Goal: Use online tool/utility: Use online tool/utility

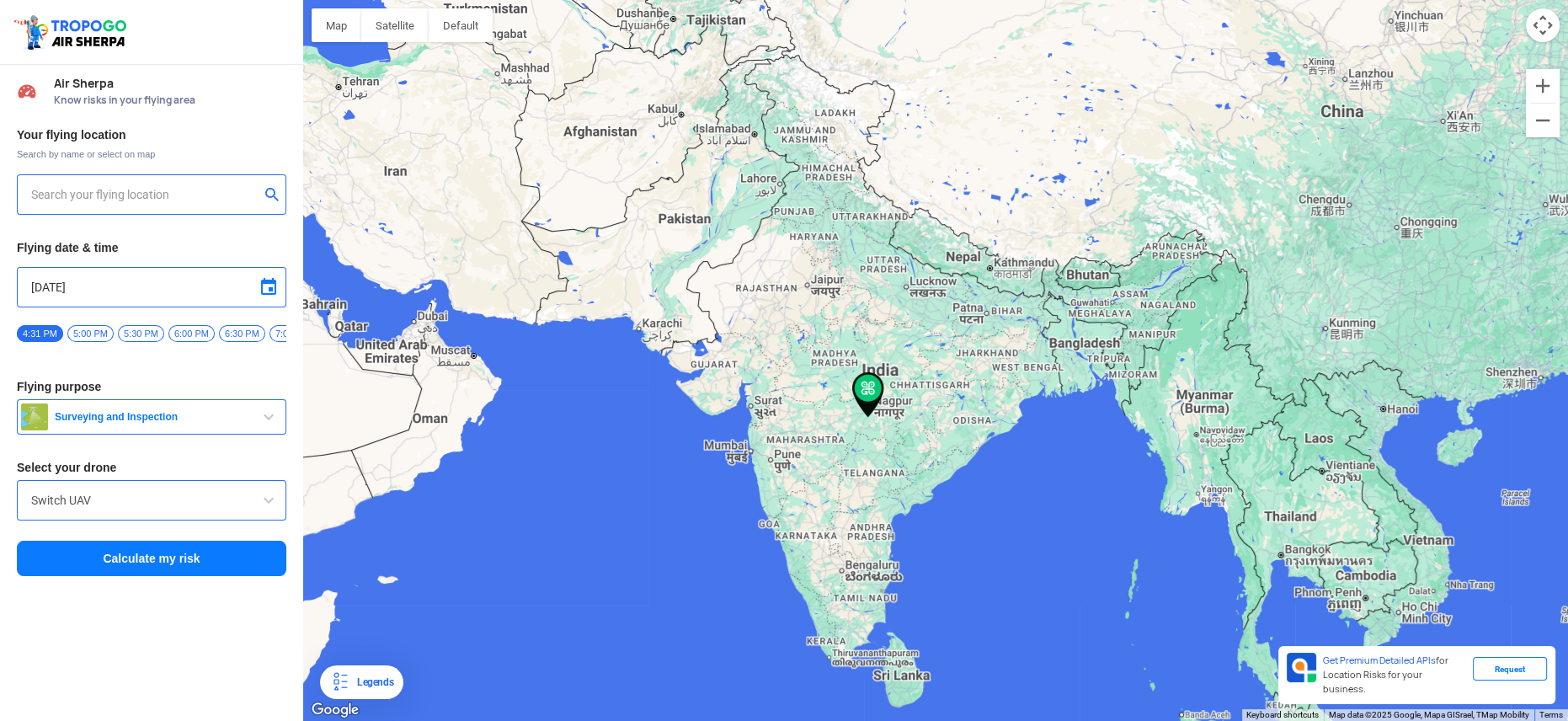
click at [188, 205] on div at bounding box center [152, 195] width 270 height 40
click at [177, 187] on input "[STREET_ADDRESS]" at bounding box center [145, 194] width 229 height 20
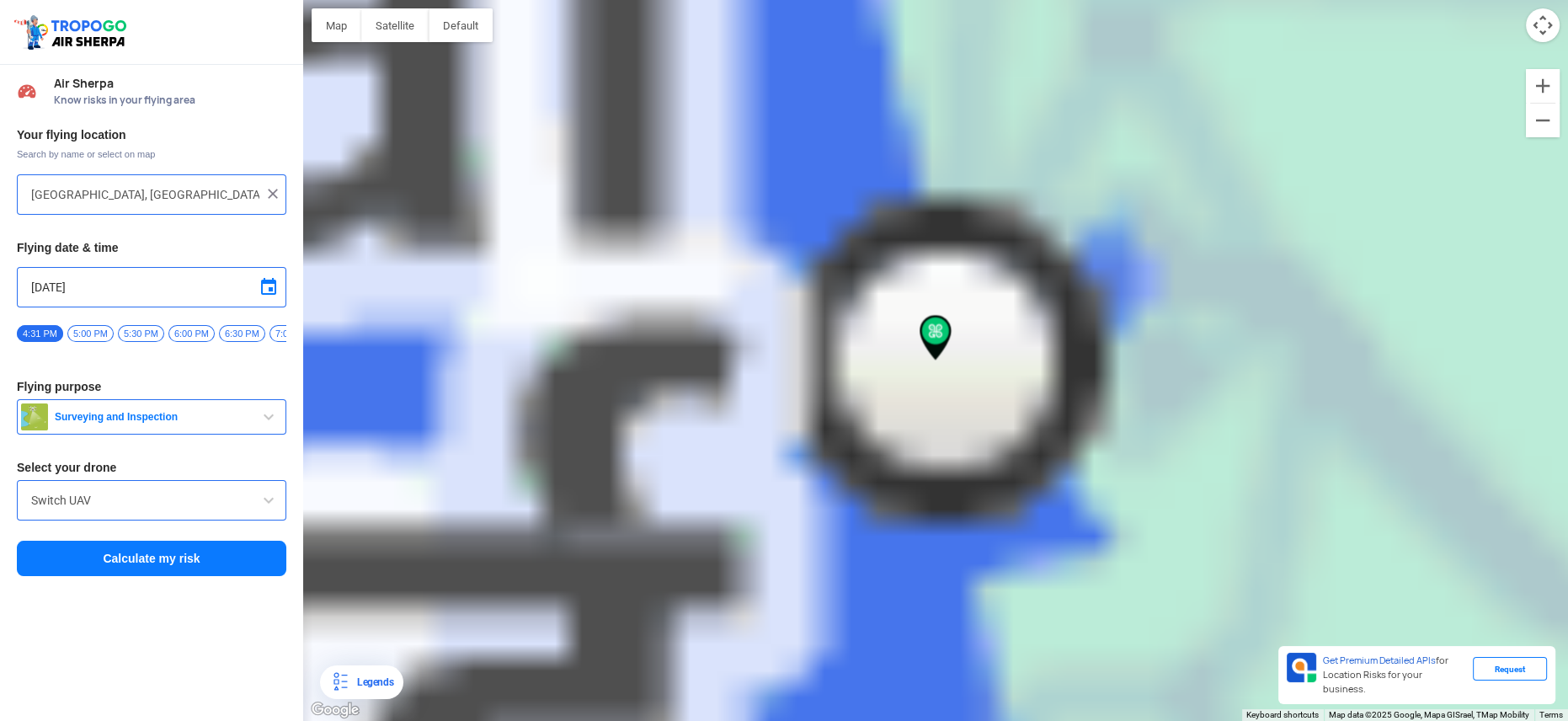
type input "[PERSON_NAME], [GEOGRAPHIC_DATA], [GEOGRAPHIC_DATA], [GEOGRAPHIC_DATA]"
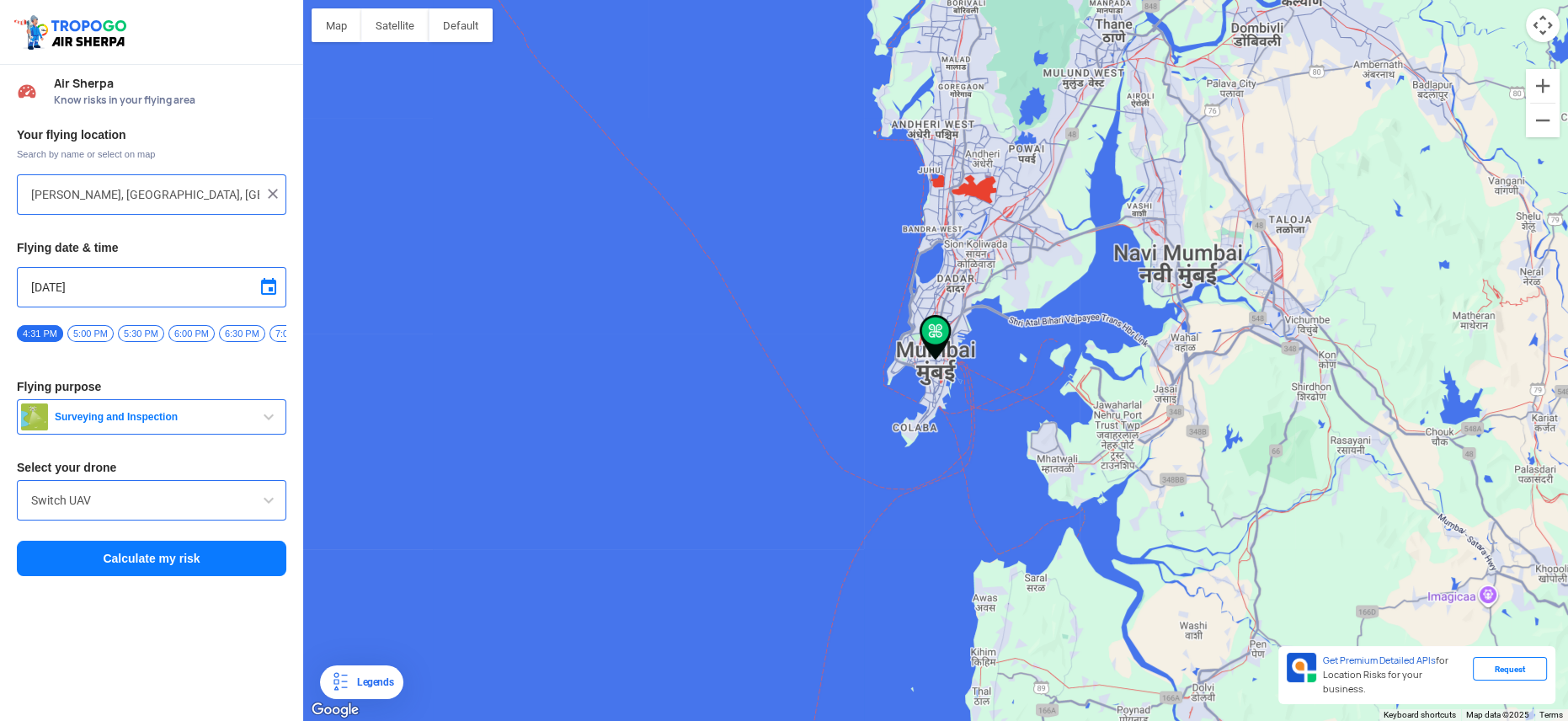
click at [113, 421] on span "Surveying and Inspection" at bounding box center [153, 417] width 210 height 13
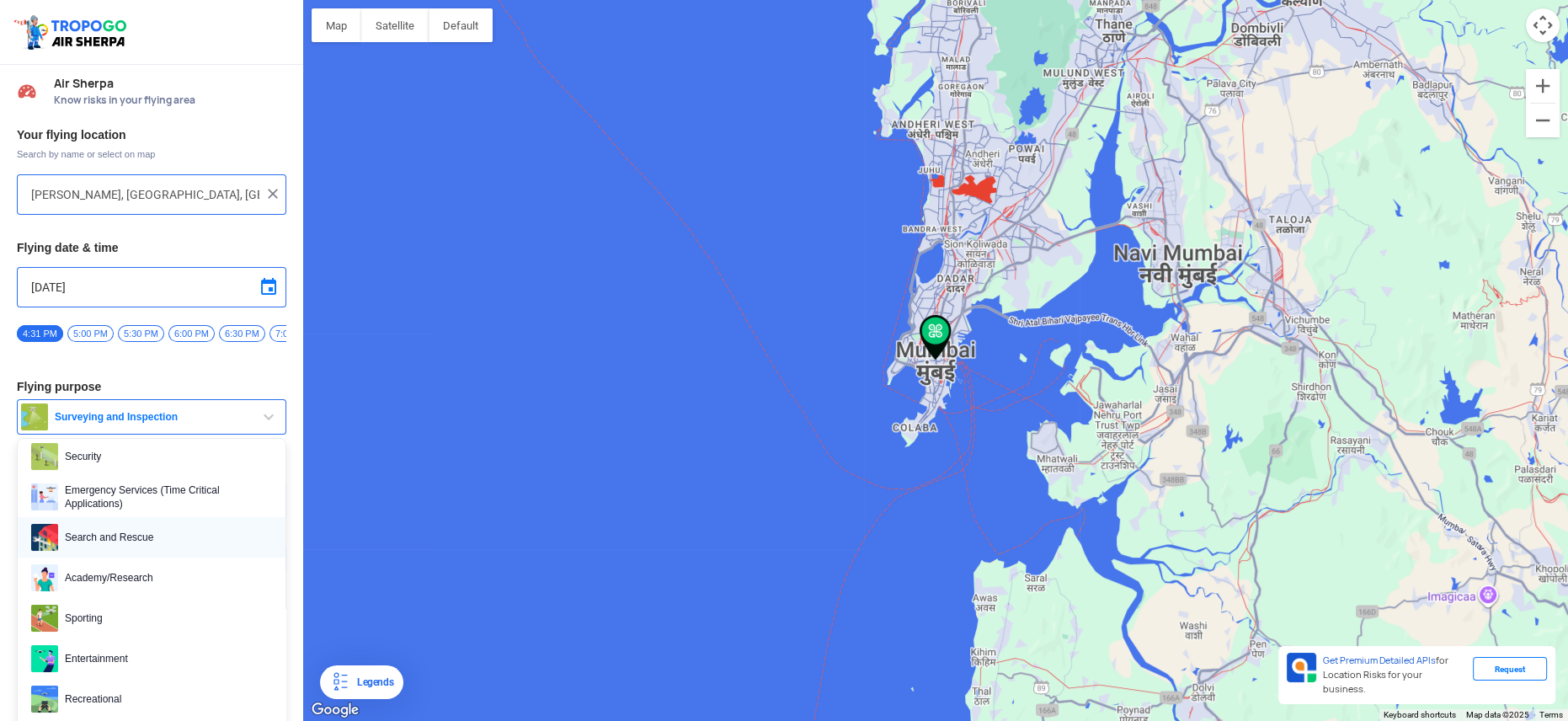
scroll to position [17, 0]
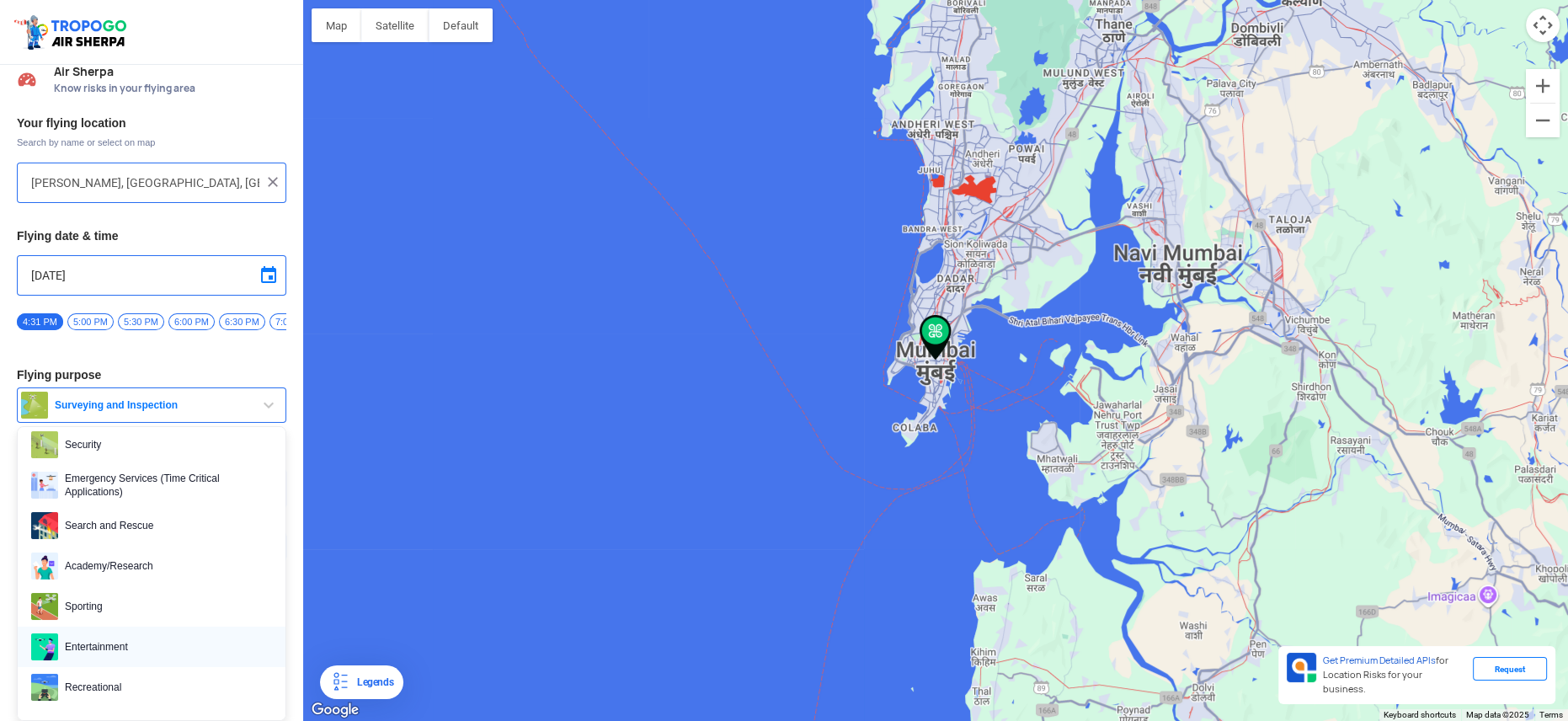
click at [155, 640] on span "Entertainment" at bounding box center [165, 647] width 214 height 27
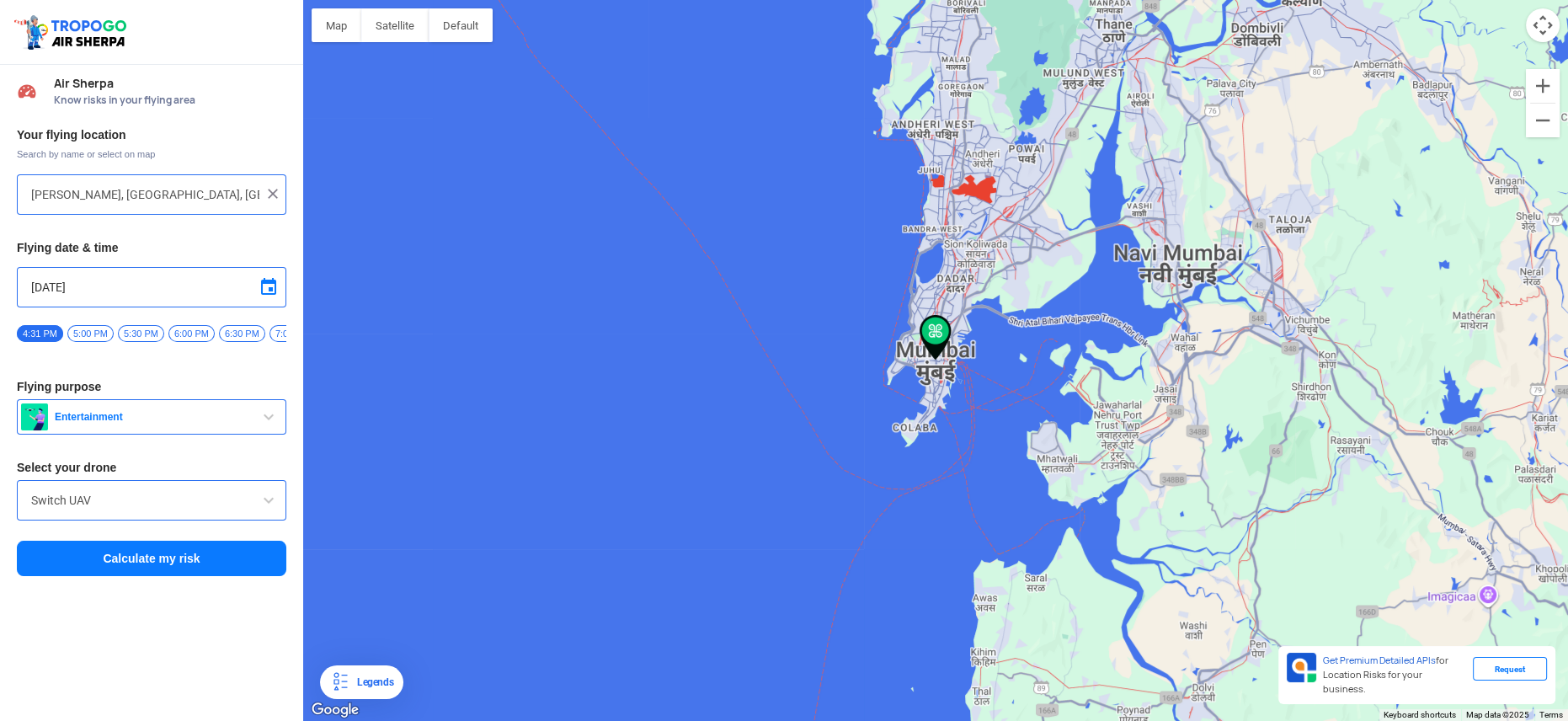
click at [115, 510] on input "Switch UAV" at bounding box center [151, 499] width 241 height 20
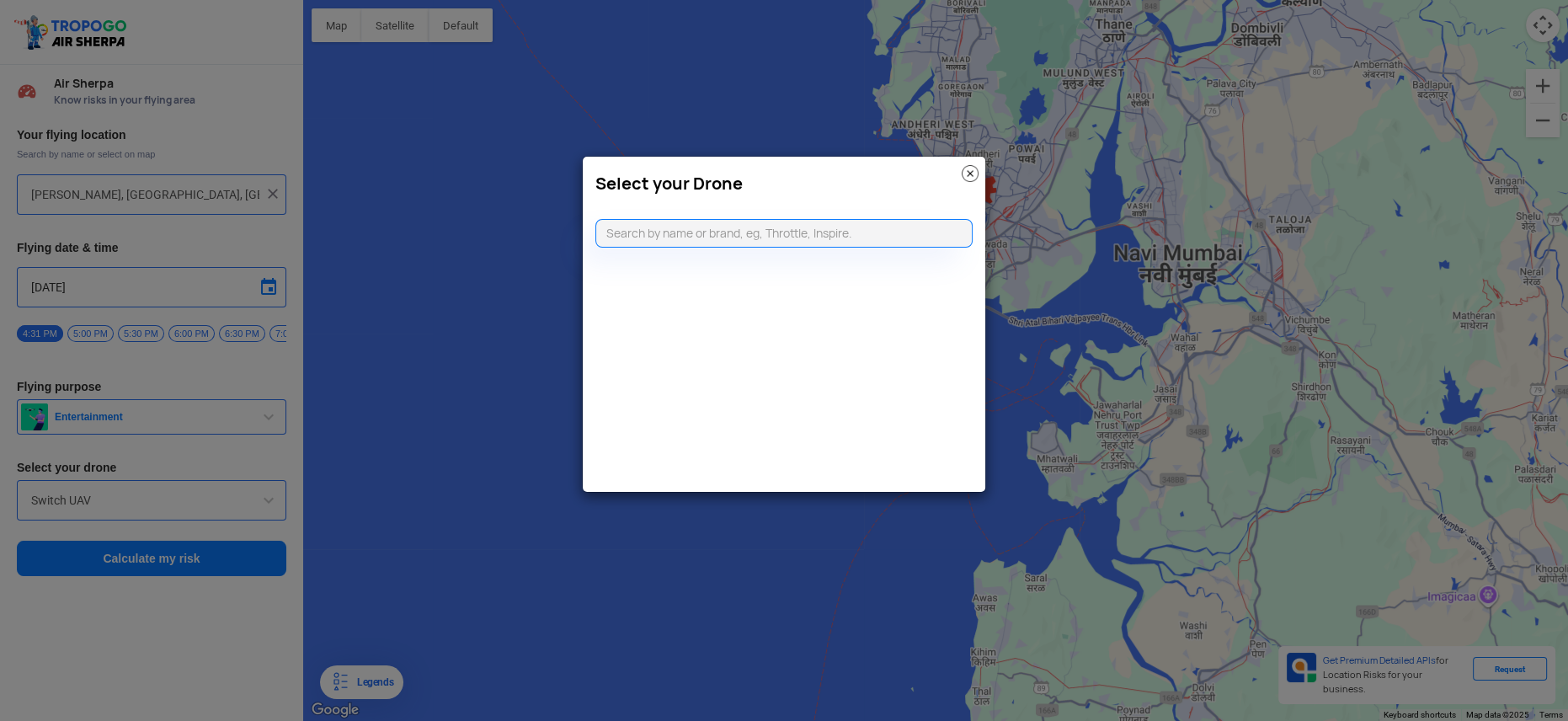
click at [953, 185] on h3 "Select your Drone" at bounding box center [784, 183] width 377 height 20
click at [967, 173] on img at bounding box center [971, 174] width 17 height 17
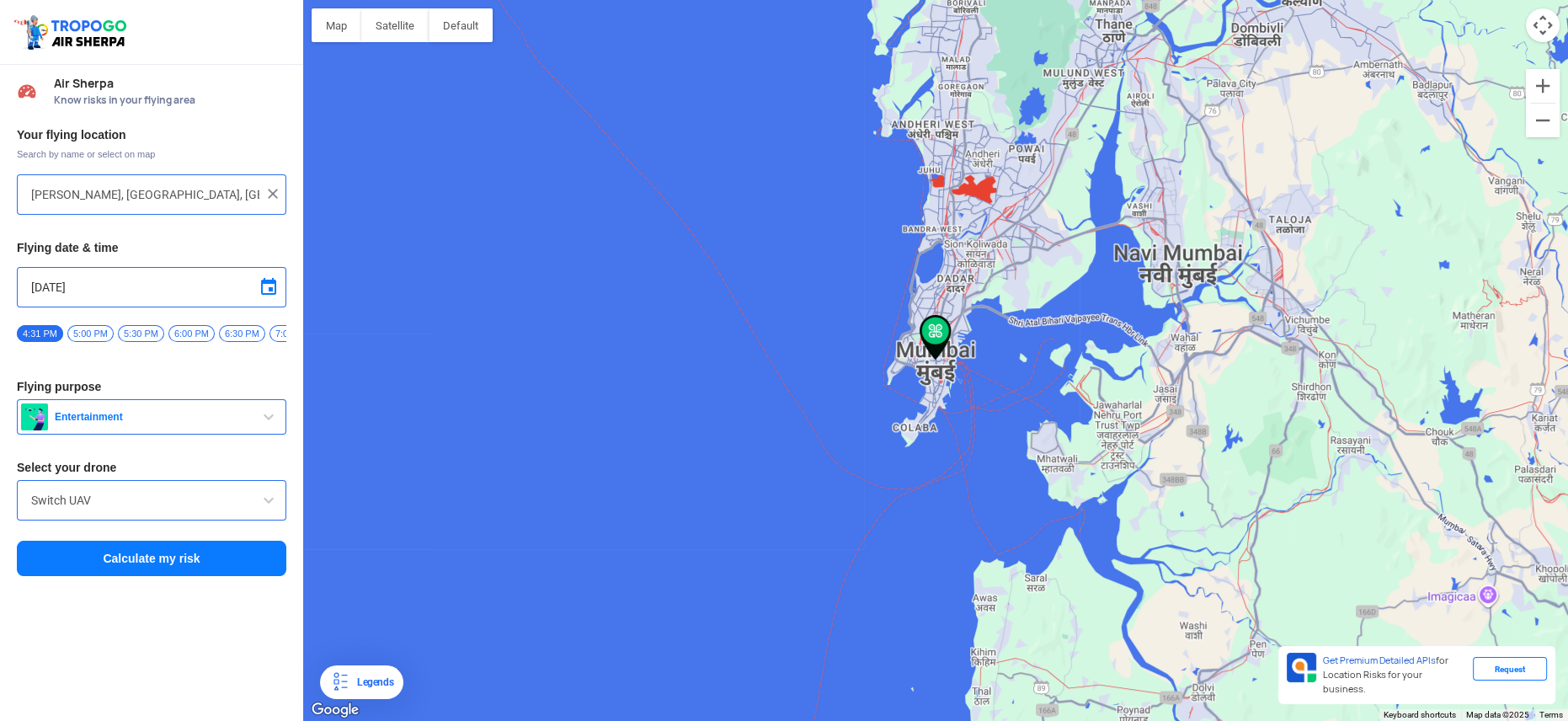
click at [225, 558] on button "Calculate my risk" at bounding box center [152, 558] width 270 height 36
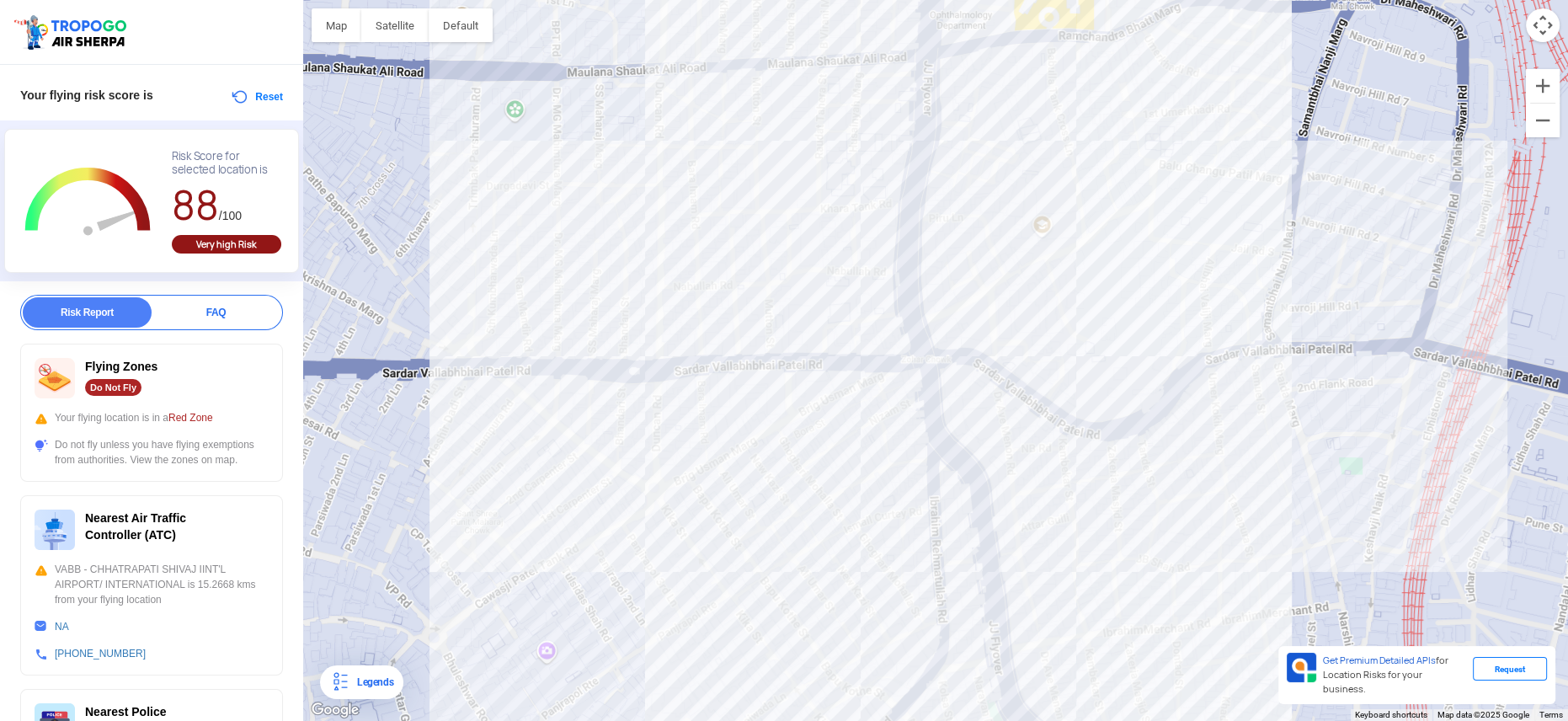
scroll to position [59, 0]
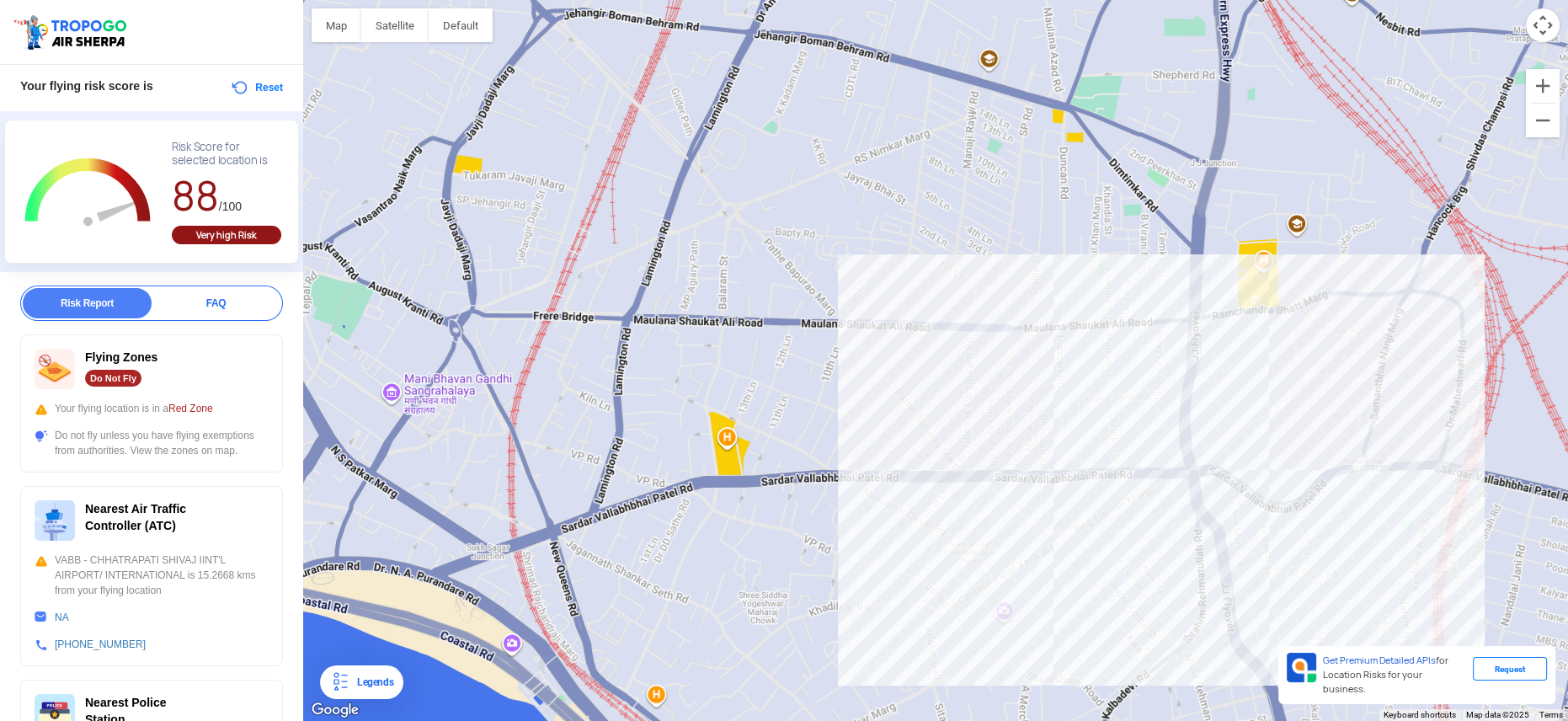
click at [243, 303] on div "FAQ" at bounding box center [216, 303] width 129 height 31
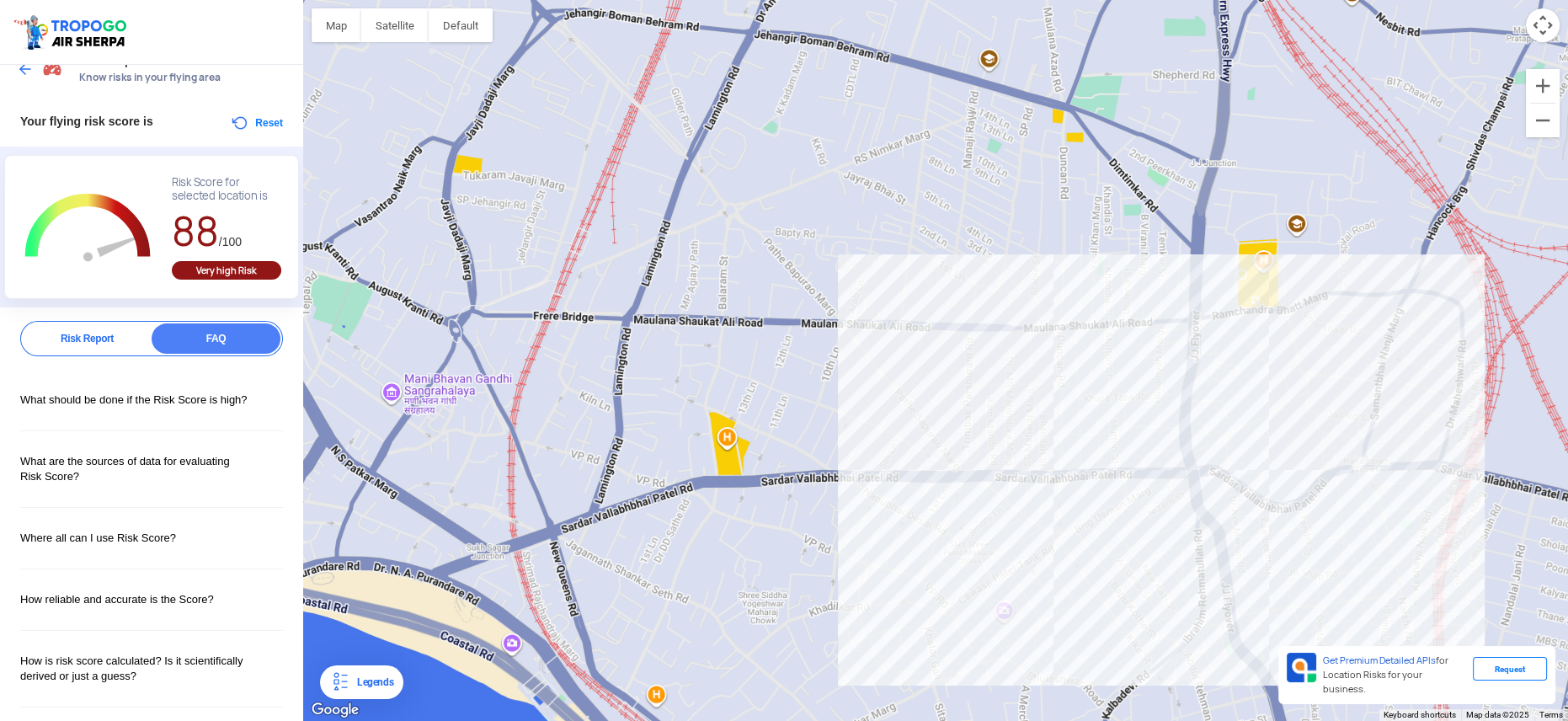
scroll to position [37, 0]
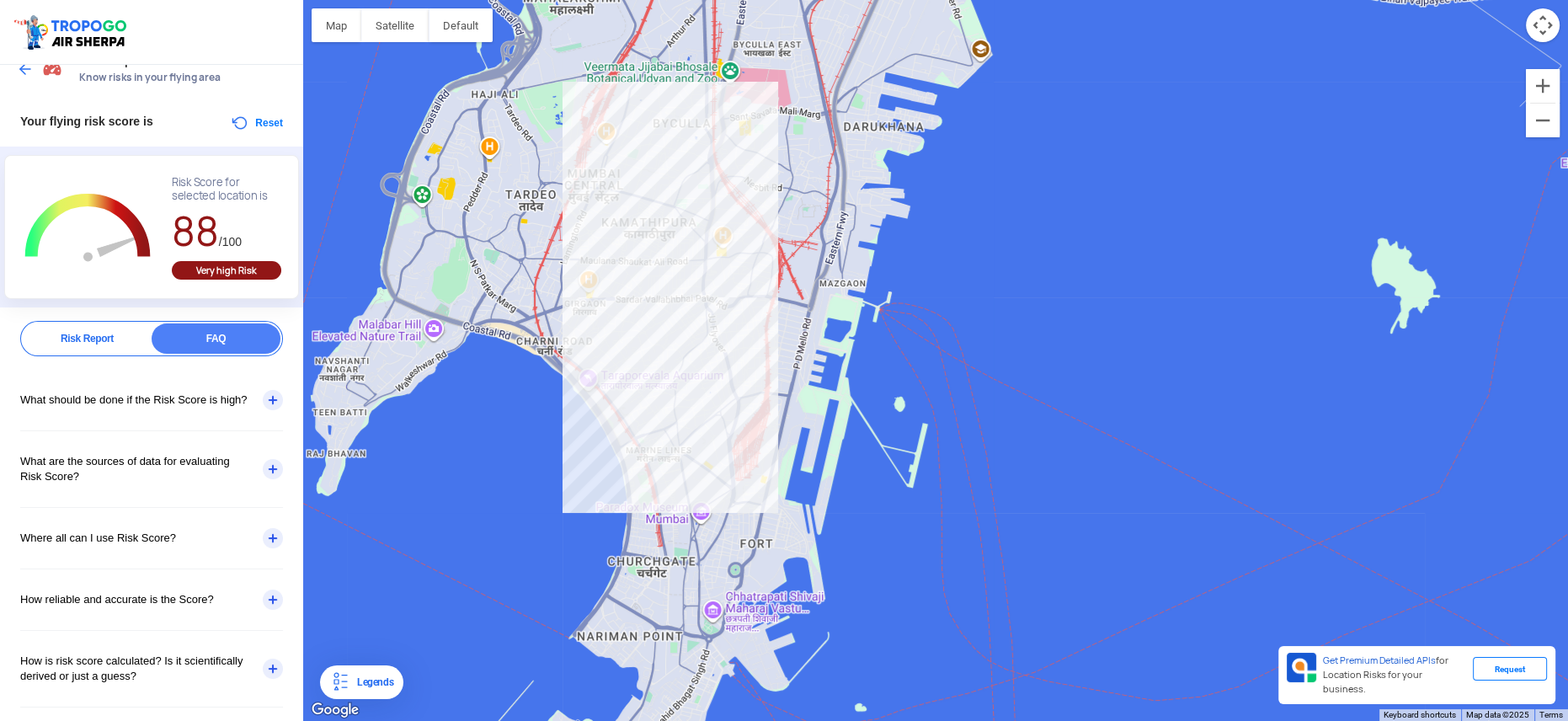
drag, startPoint x: 700, startPoint y: 548, endPoint x: 660, endPoint y: 344, distance: 207.9
click at [660, 344] on div at bounding box center [935, 360] width 1265 height 721
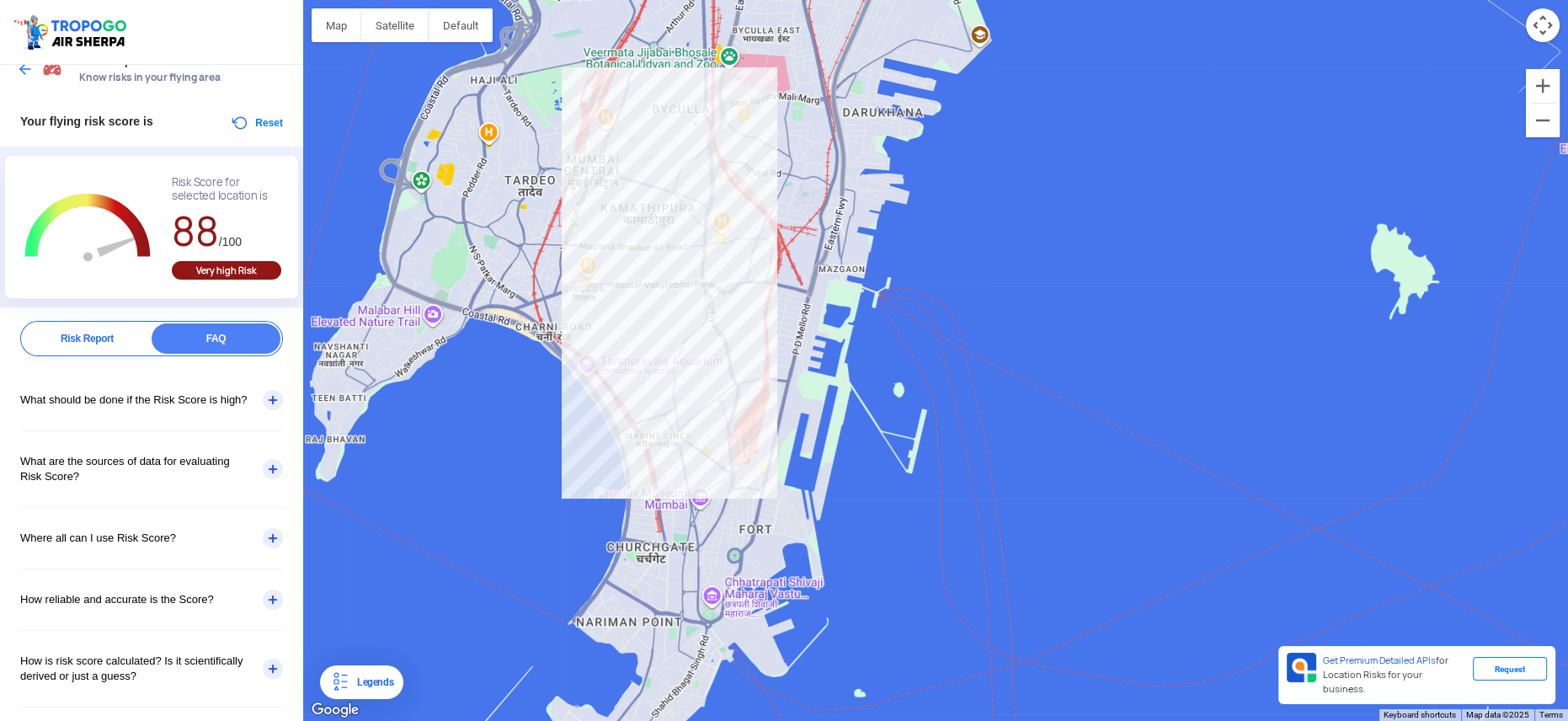
click at [674, 468] on div at bounding box center [935, 360] width 1265 height 721
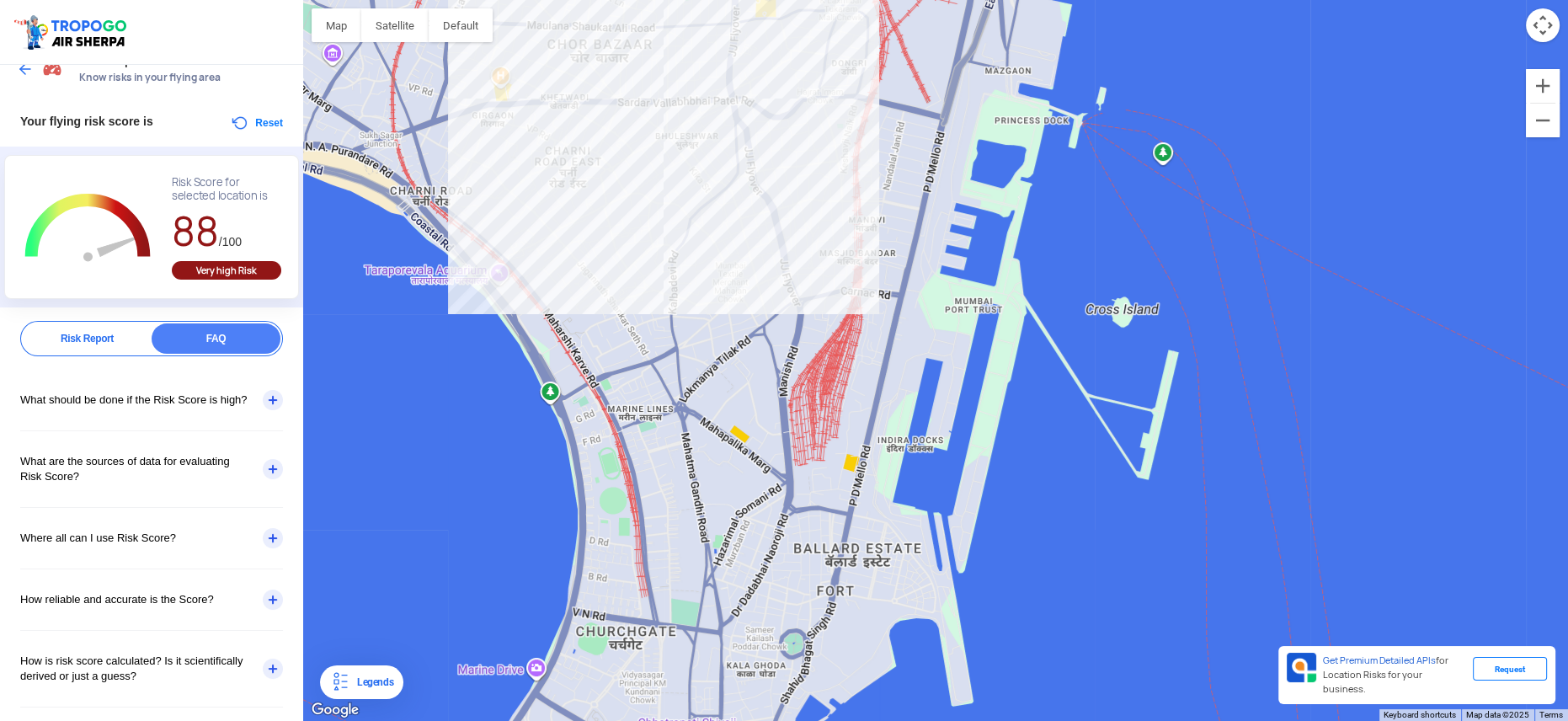
scroll to position [0, 0]
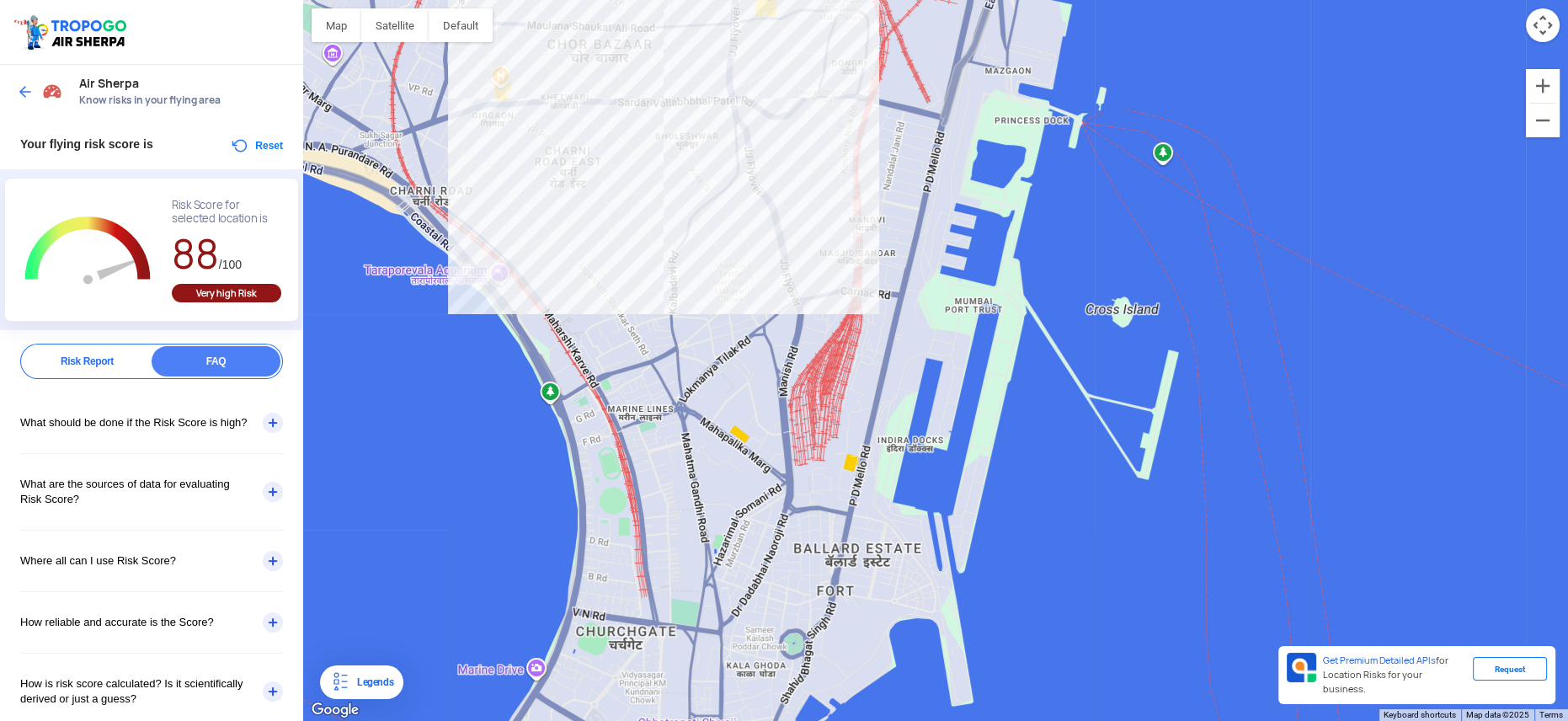
click at [31, 107] on div at bounding box center [42, 92] width 50 height 31
click at [26, 95] on img at bounding box center [26, 92] width 17 height 17
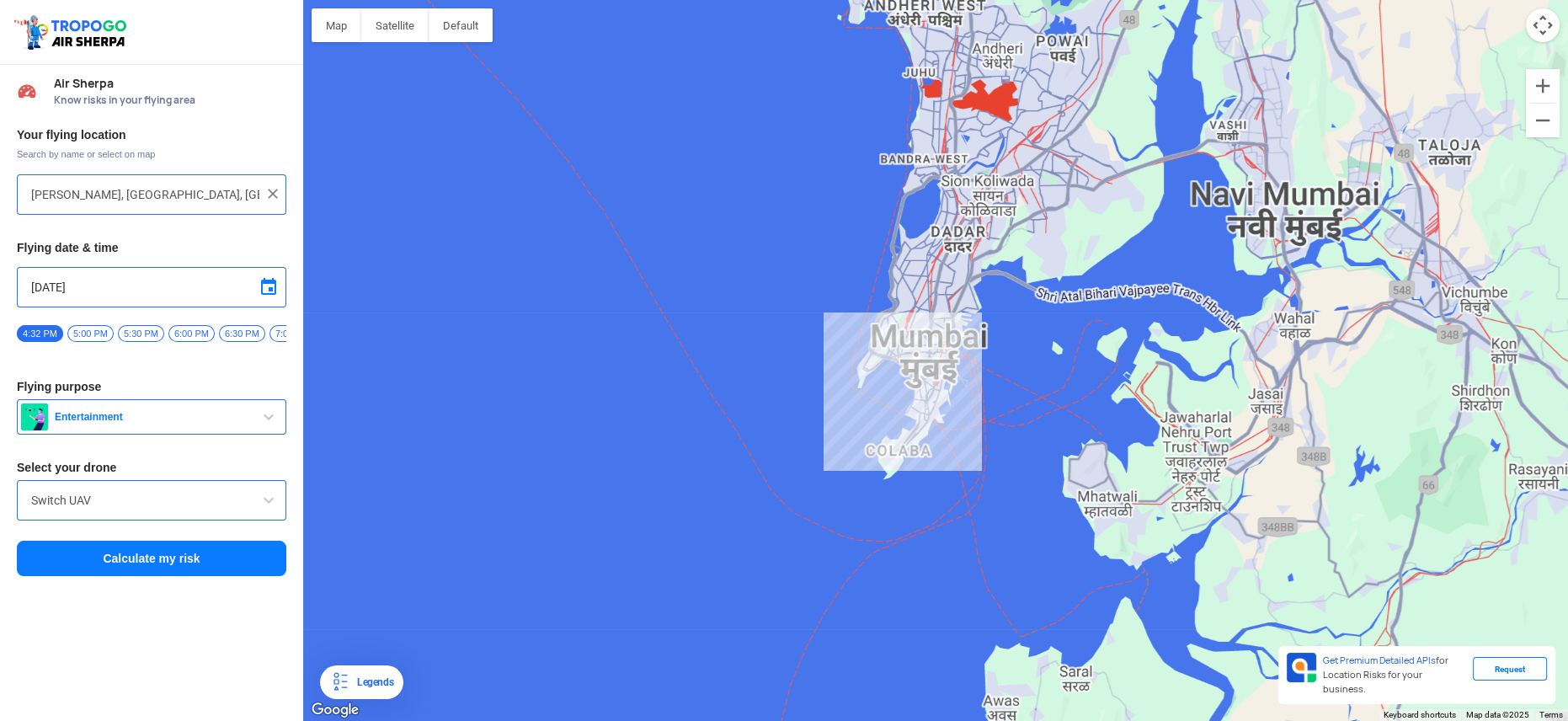
click at [72, 181] on div "[PERSON_NAME], [GEOGRAPHIC_DATA], [GEOGRAPHIC_DATA], [GEOGRAPHIC_DATA]" at bounding box center [152, 195] width 270 height 40
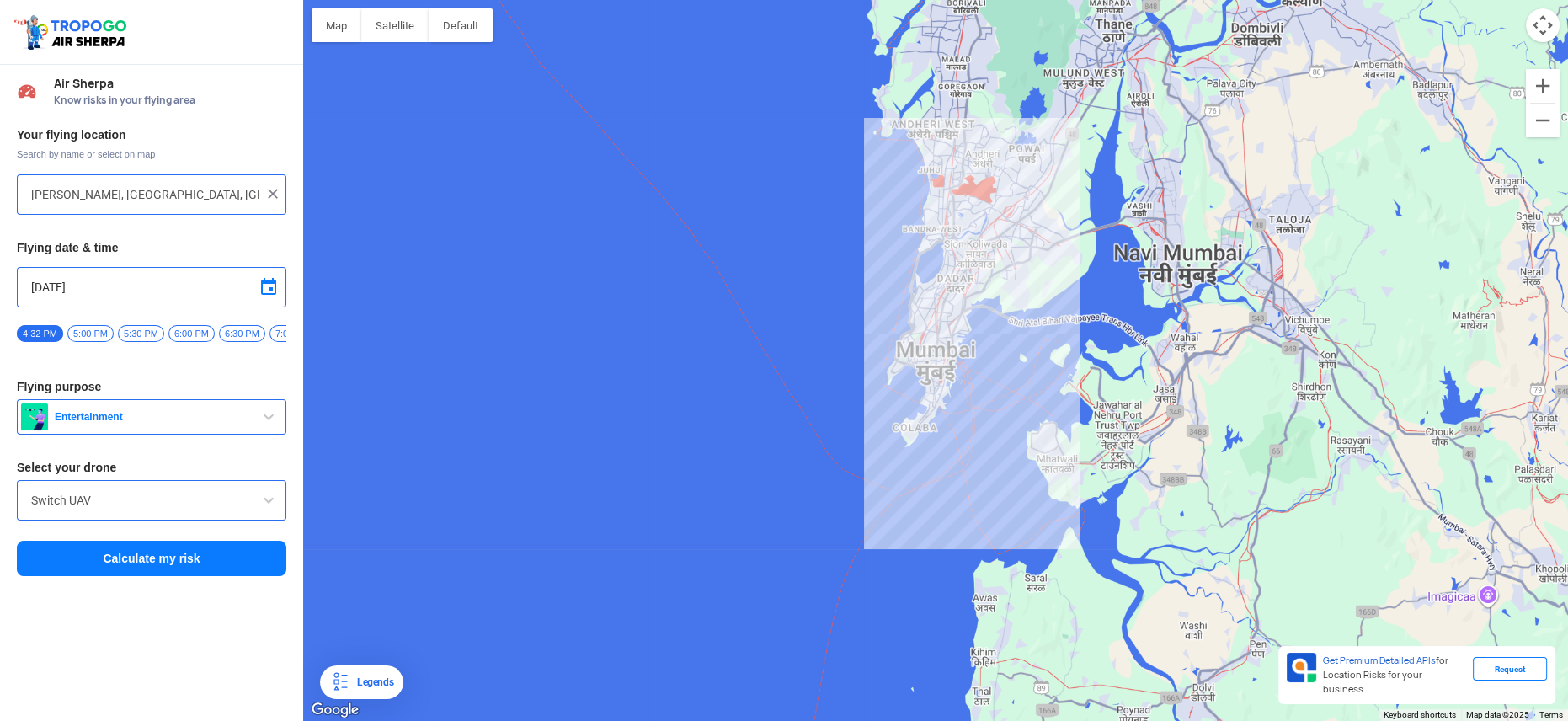
click at [81, 201] on input "[PERSON_NAME], [GEOGRAPHIC_DATA], [GEOGRAPHIC_DATA], [GEOGRAPHIC_DATA]" at bounding box center [145, 194] width 229 height 20
type input "Inside [PERSON_NAME][GEOGRAPHIC_DATA], [STREET_ADDRESS][PERSON_NAME] [GEOGRAPHI…"
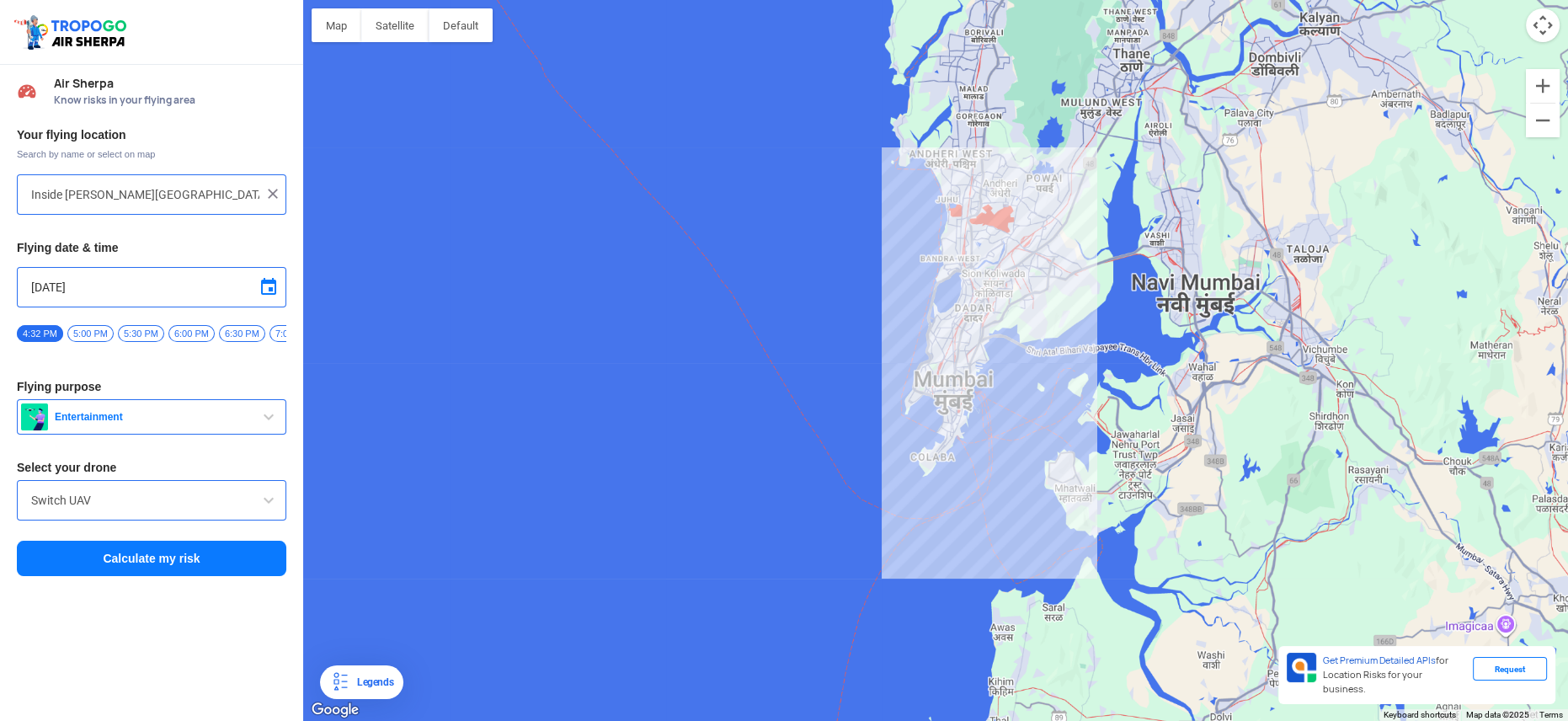
click at [182, 571] on button "Calculate my risk" at bounding box center [152, 558] width 270 height 36
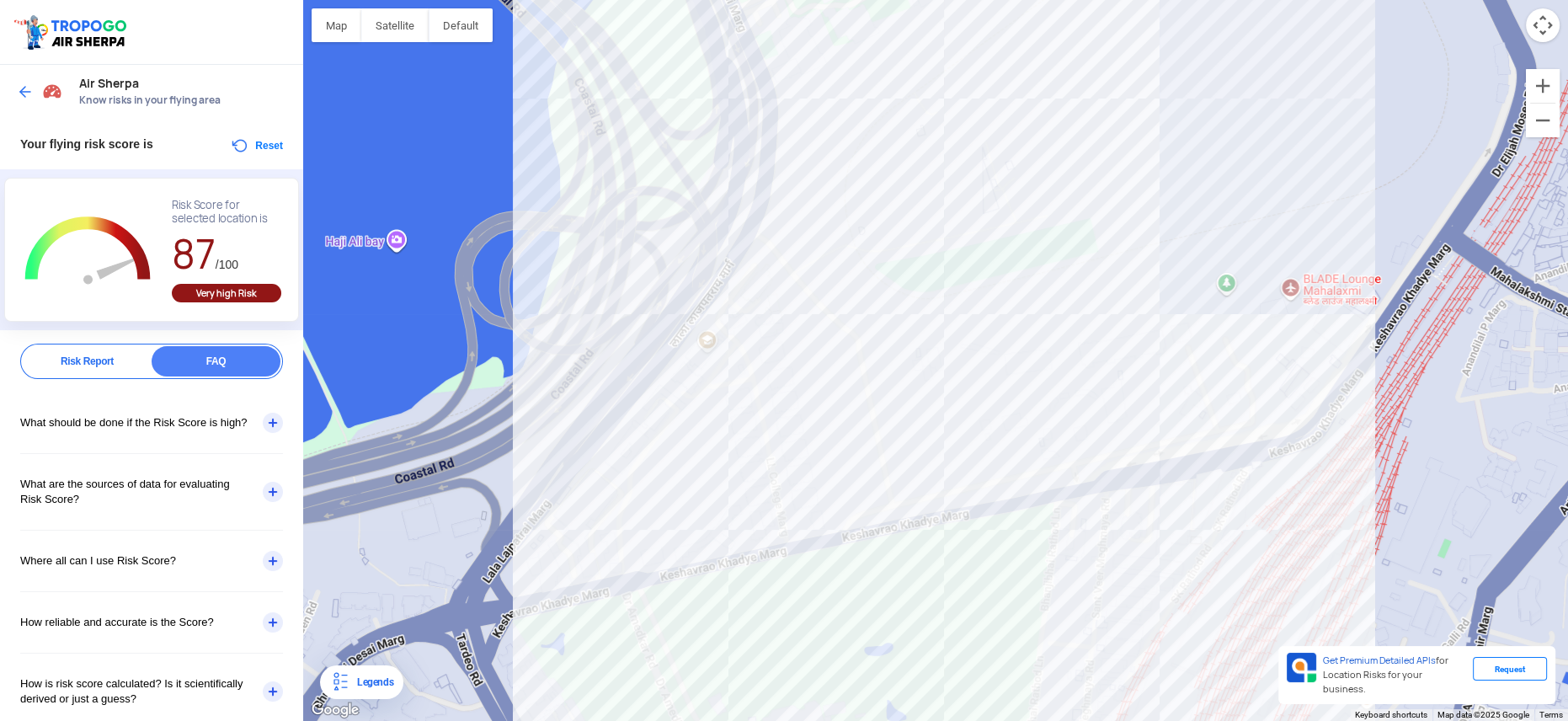
click at [117, 353] on div "Risk Report" at bounding box center [87, 361] width 129 height 31
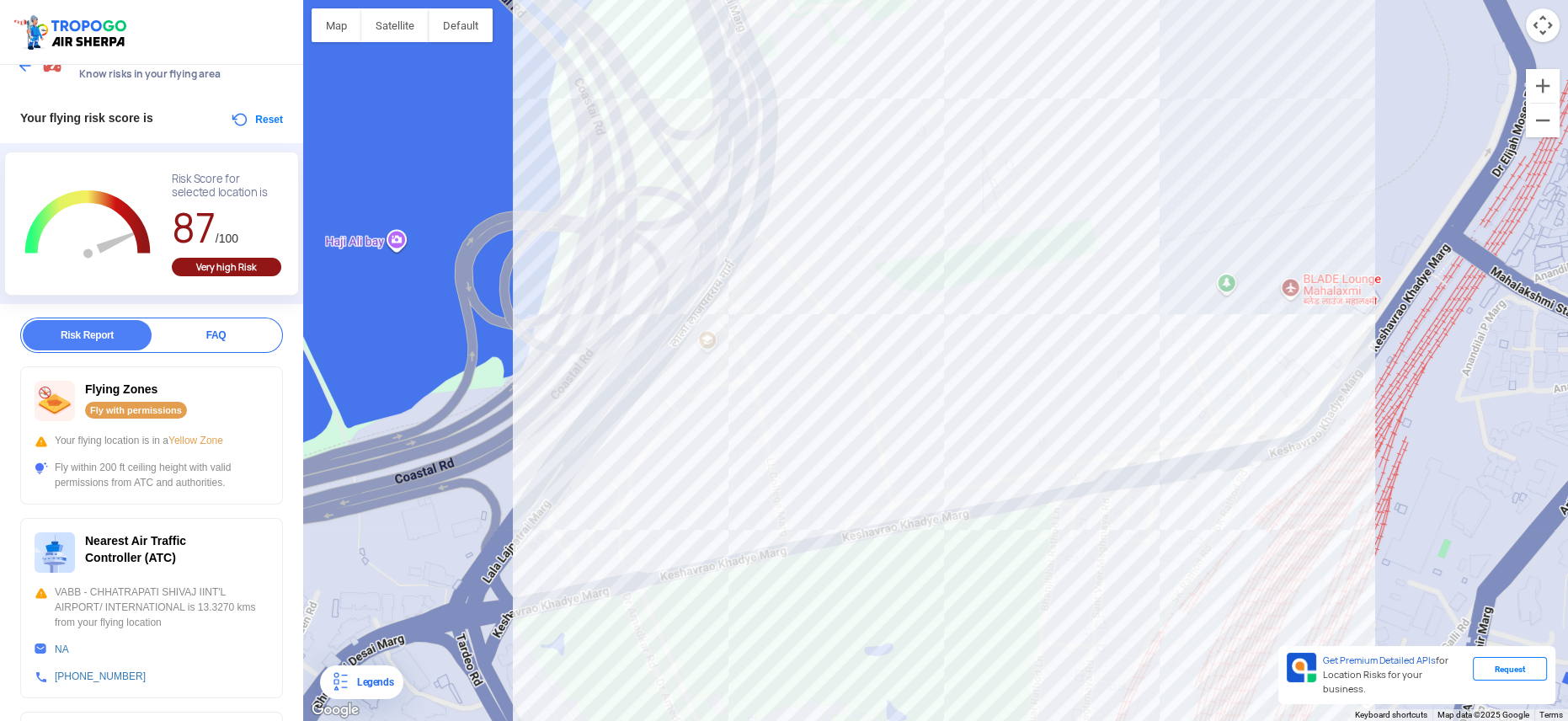
scroll to position [76, 0]
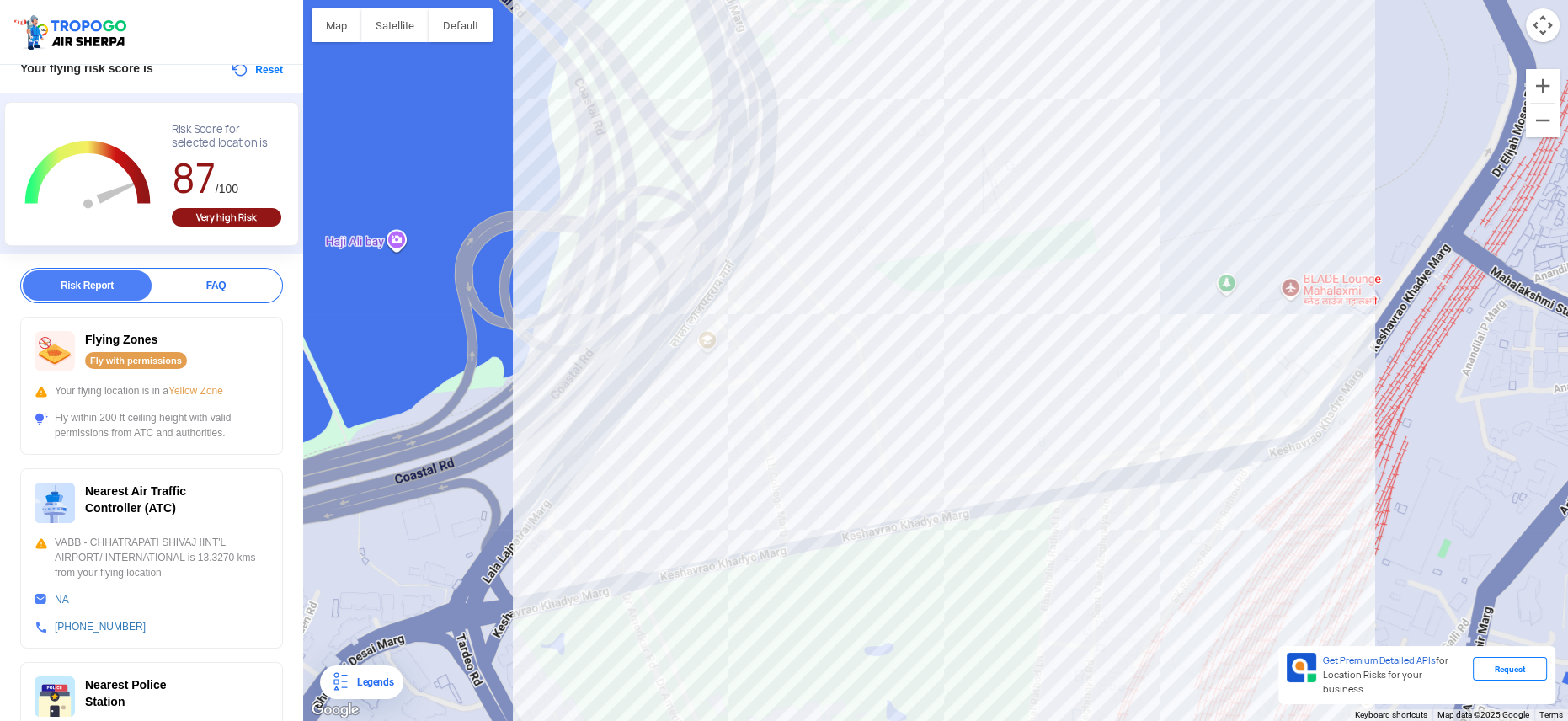
click at [41, 594] on div "NA" at bounding box center [152, 600] width 234 height 15
click at [39, 601] on div "NA" at bounding box center [152, 600] width 234 height 15
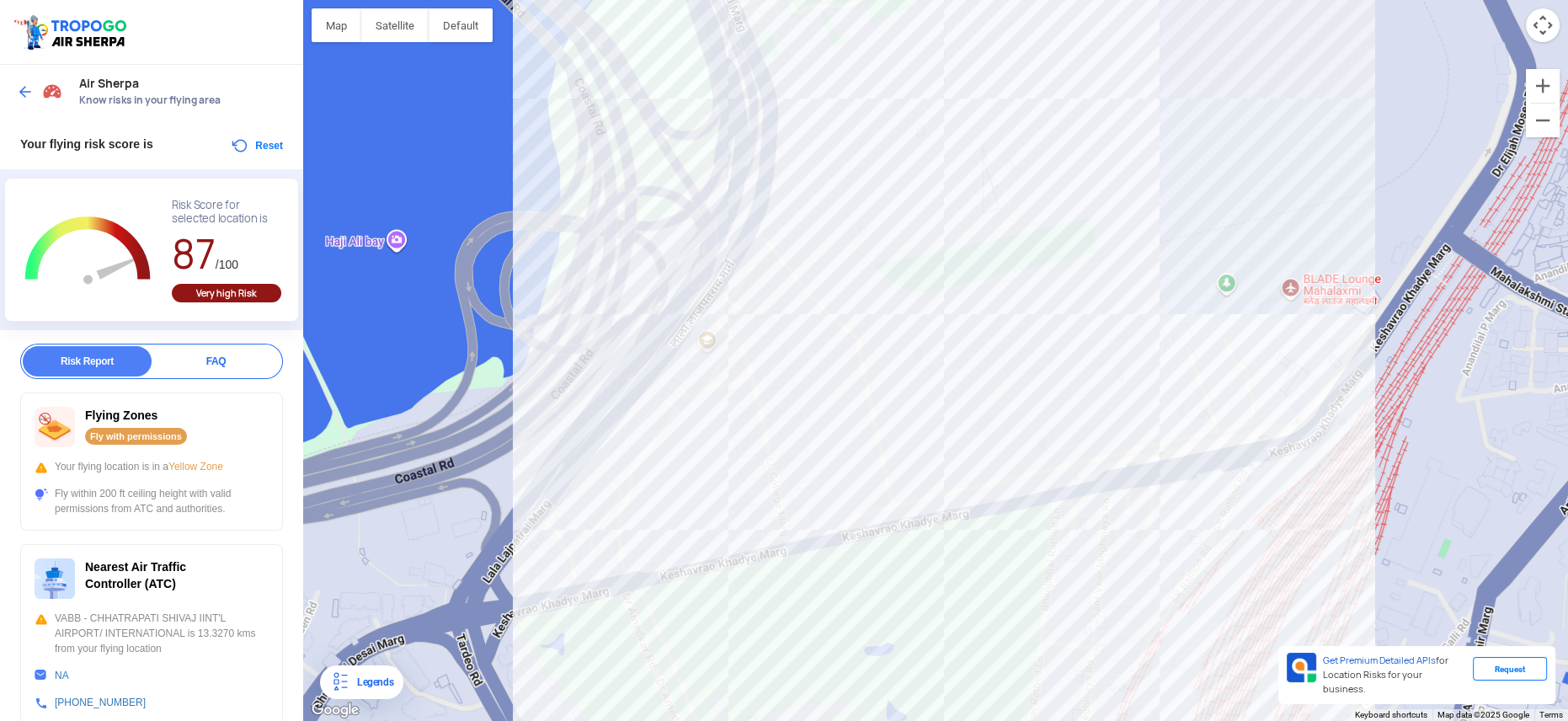
click at [21, 85] on img at bounding box center [26, 92] width 17 height 17
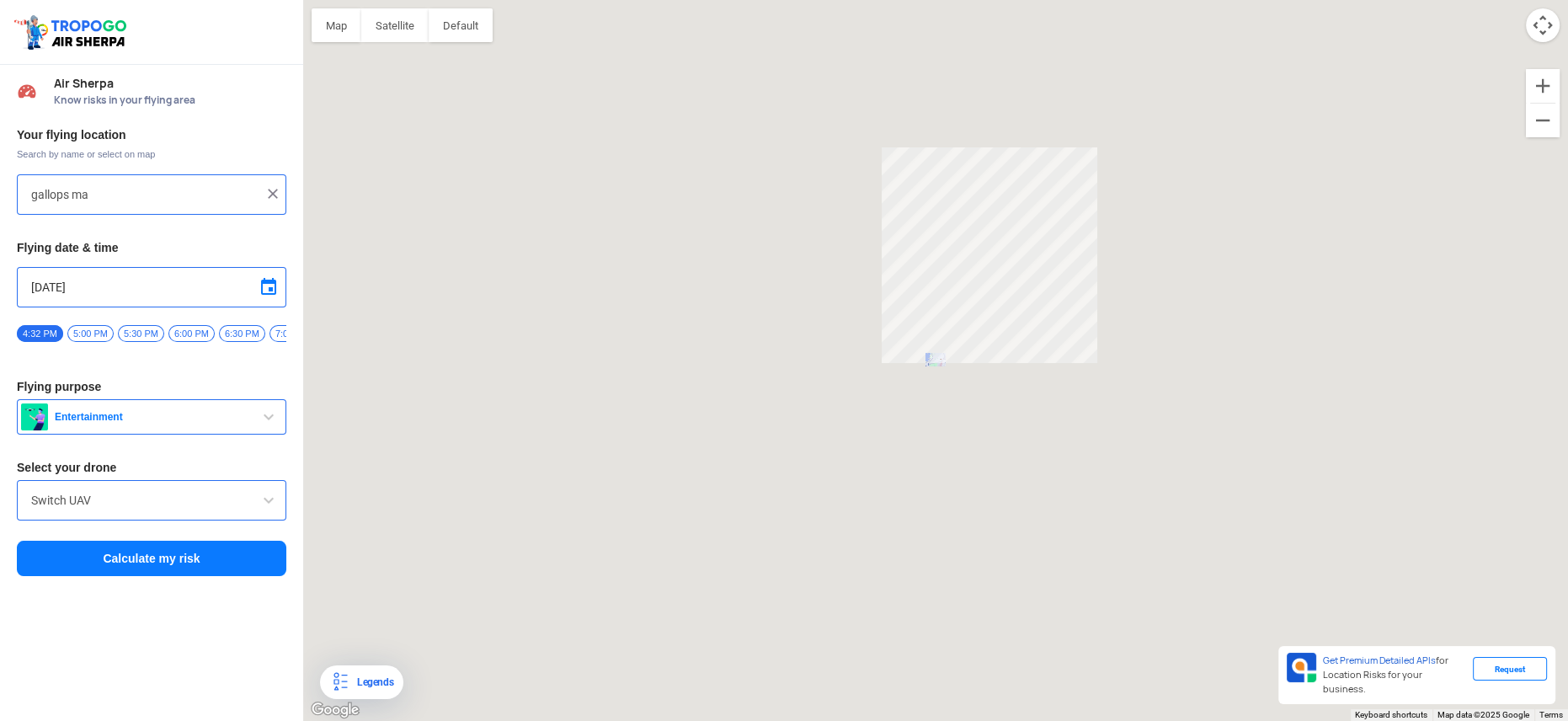
type input "Inside [PERSON_NAME][GEOGRAPHIC_DATA], [STREET_ADDRESS][PERSON_NAME] [GEOGRAPHI…"
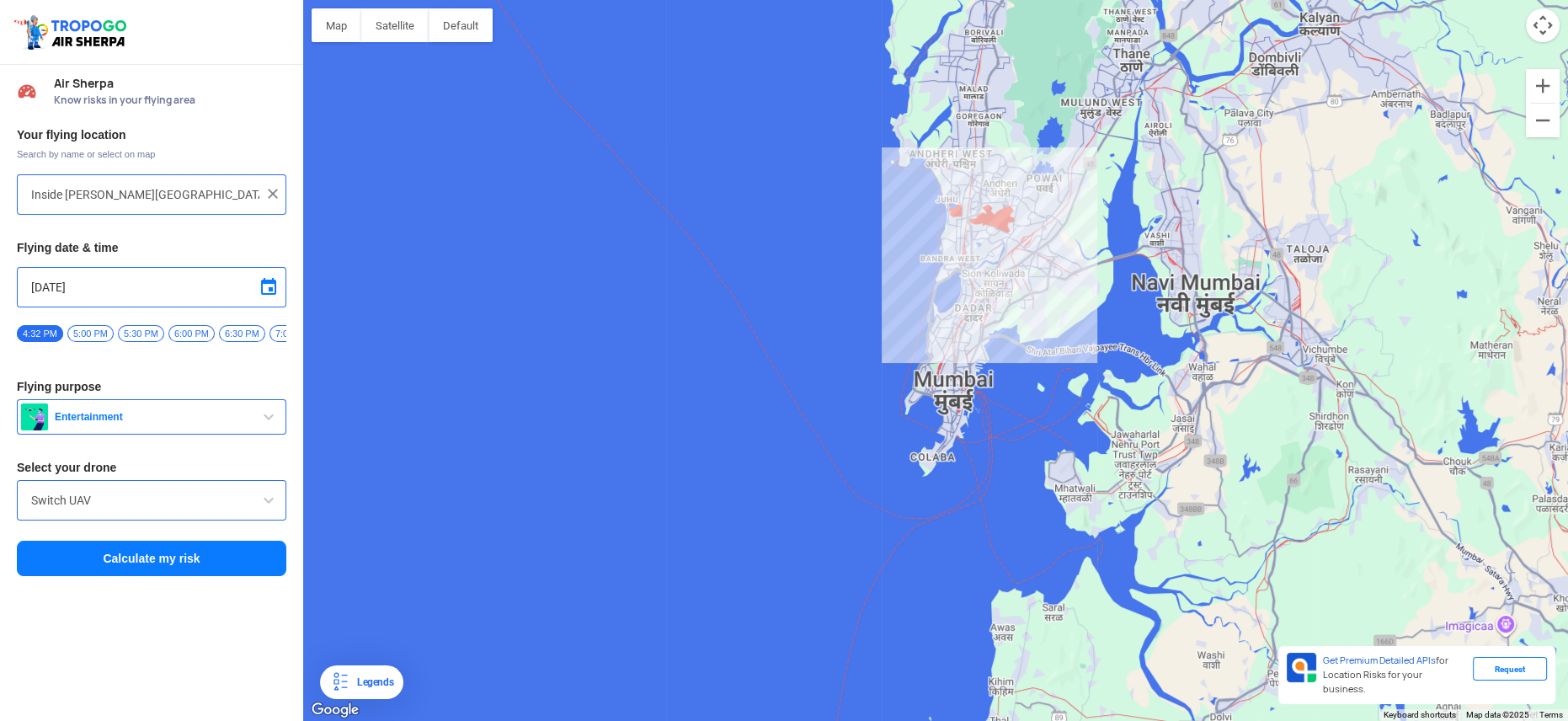
click at [140, 493] on div "Switch UAV" at bounding box center [152, 500] width 270 height 40
click at [140, 510] on input "Switch UAV" at bounding box center [151, 499] width 241 height 20
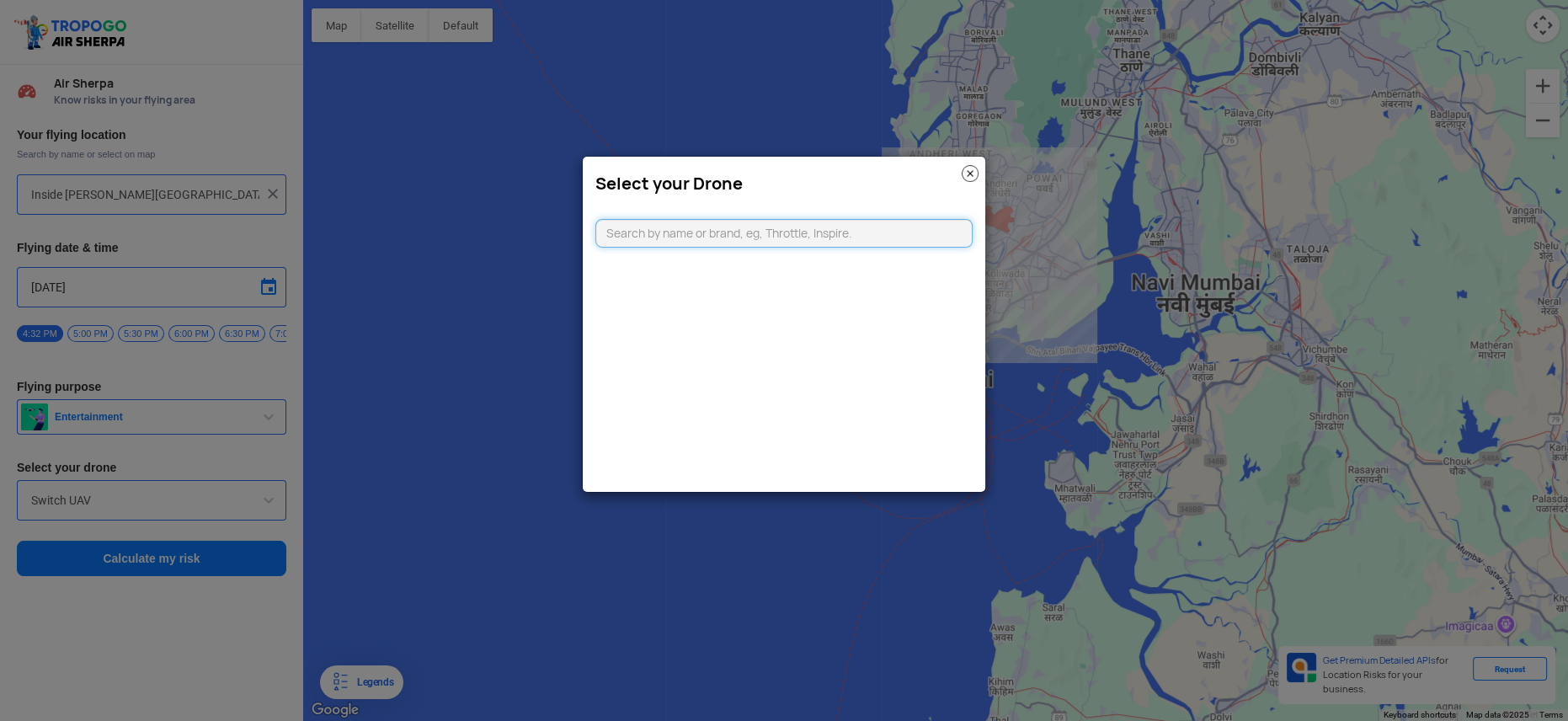
click at [713, 225] on input "text" at bounding box center [784, 233] width 377 height 29
click at [962, 174] on img at bounding box center [971, 174] width 17 height 17
